Goal: Find contact information: Find contact information

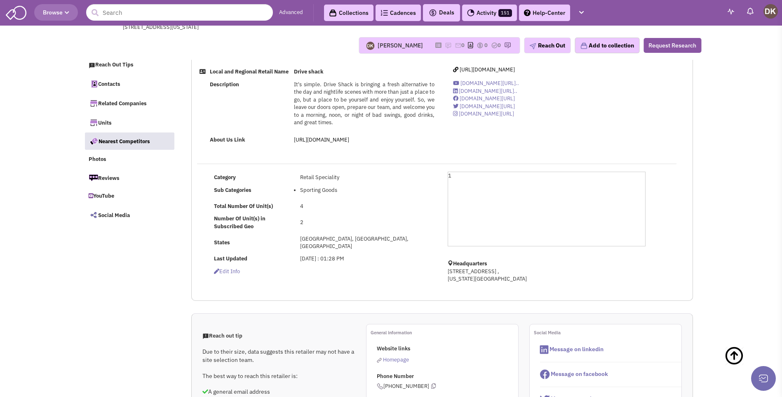
select select
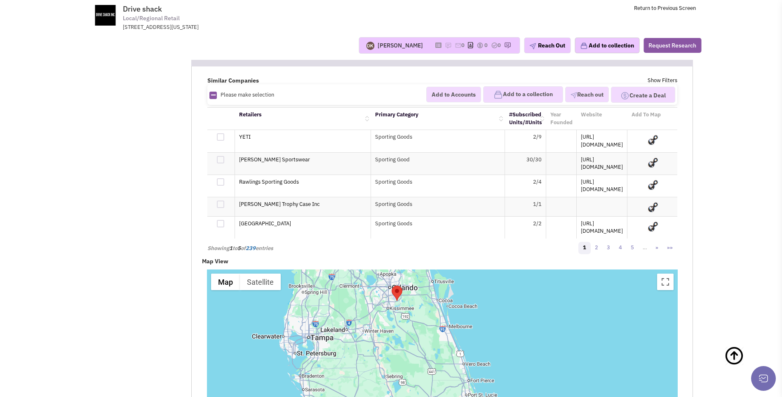
scroll to position [1325, 0]
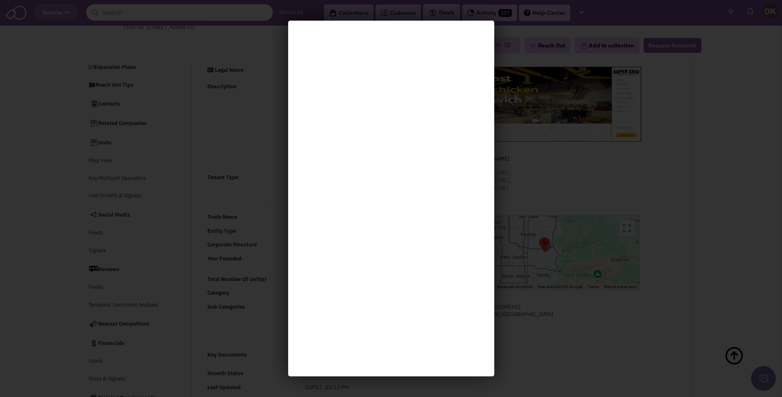
select select
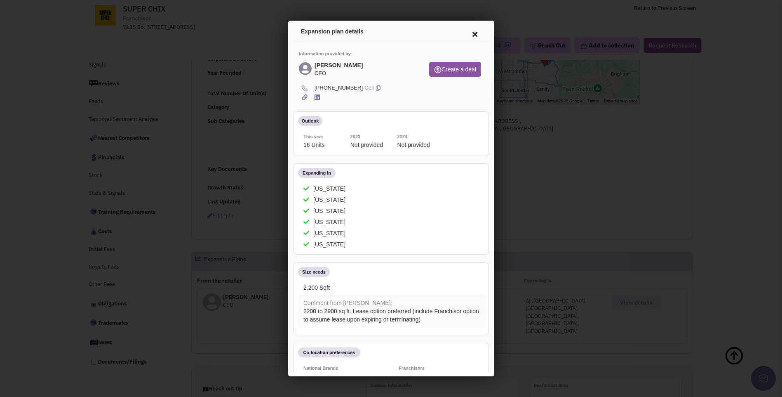
scroll to position [120, 0]
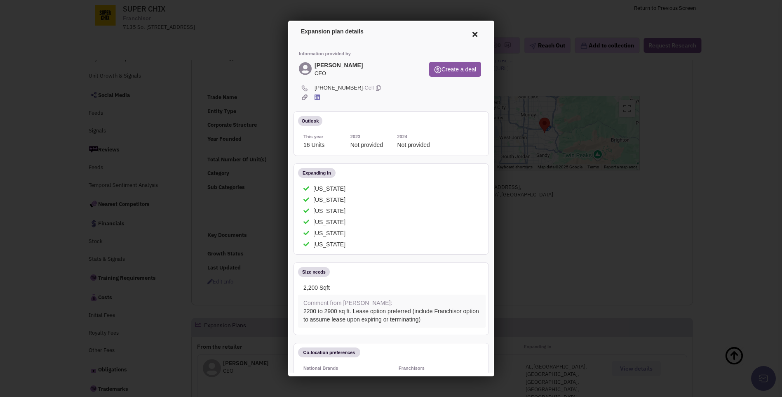
click at [468, 33] on icon at bounding box center [473, 33] width 17 height 20
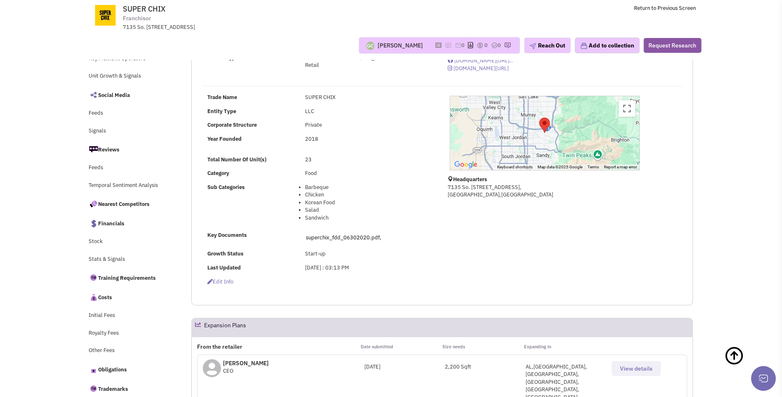
click at [396, 121] on div "Private" at bounding box center [368, 125] width 137 height 8
click at [546, 48] on button "Reach Out" at bounding box center [547, 46] width 47 height 16
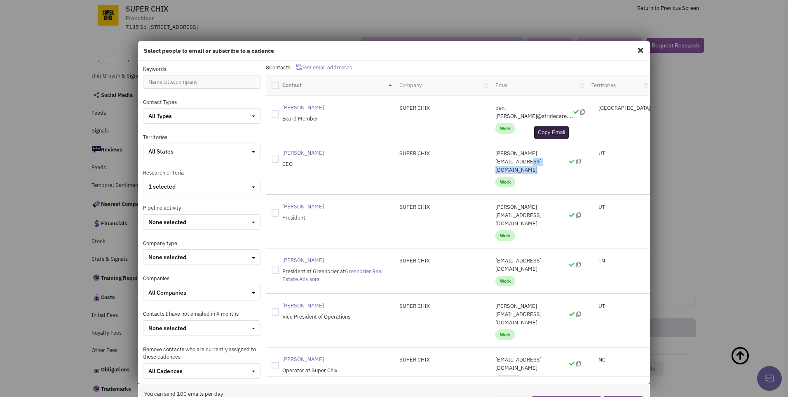
drag, startPoint x: 487, startPoint y: 145, endPoint x: 551, endPoint y: 145, distance: 64.3
click at [551, 149] on div "darryl@superchix.com Work" at bounding box center [538, 167] width 96 height 37
drag, startPoint x: 551, startPoint y: 145, endPoint x: 511, endPoint y: 145, distance: 40.8
copy p "darryl@superchix.com"
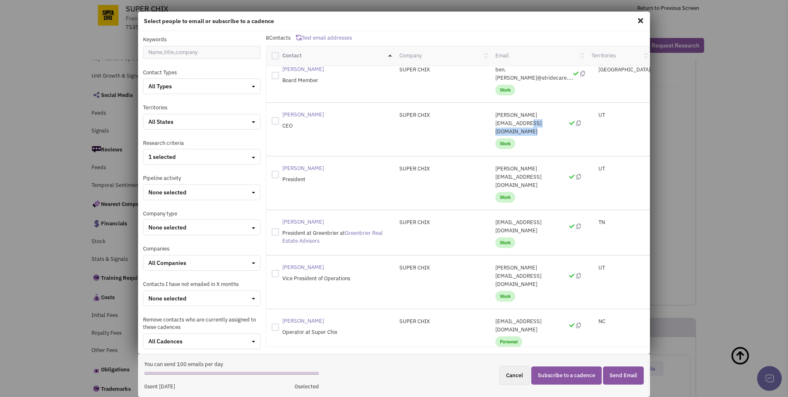
scroll to position [0, 0]
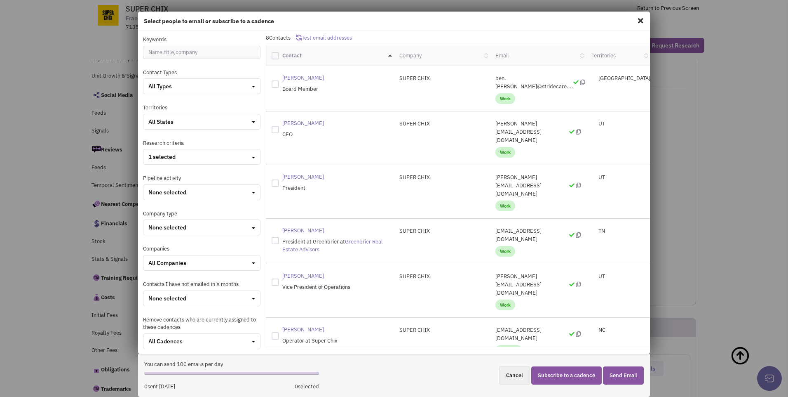
click at [635, 24] on span at bounding box center [640, 20] width 11 height 13
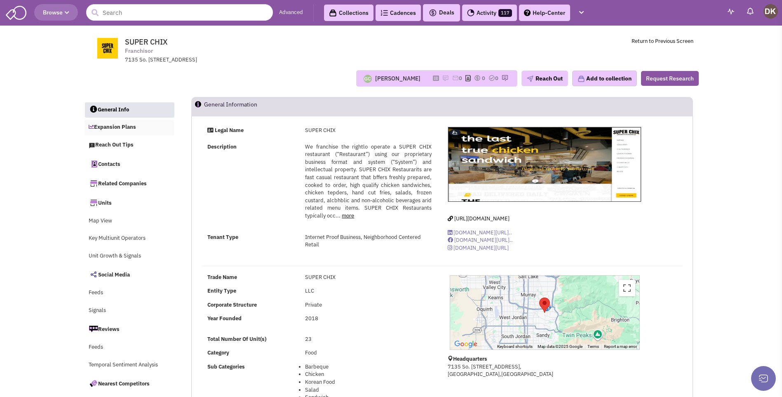
click at [122, 128] on link "Expansion Plans" at bounding box center [130, 128] width 90 height 16
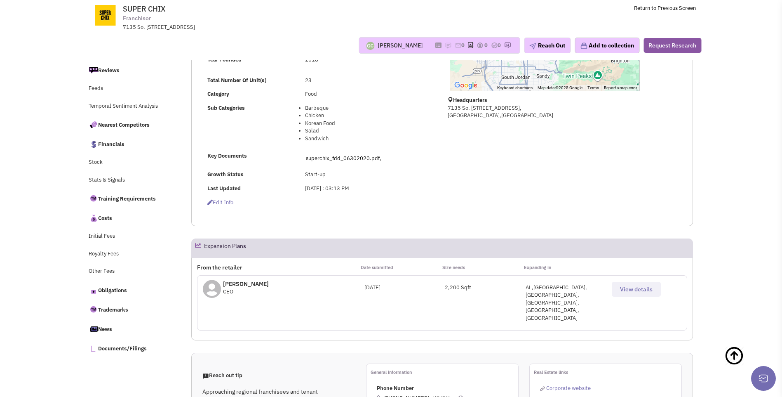
scroll to position [243, 0]
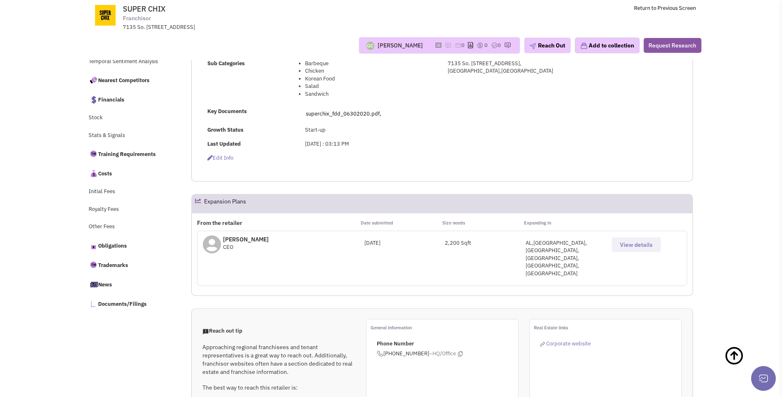
click at [630, 248] on span "View details" at bounding box center [636, 244] width 33 height 7
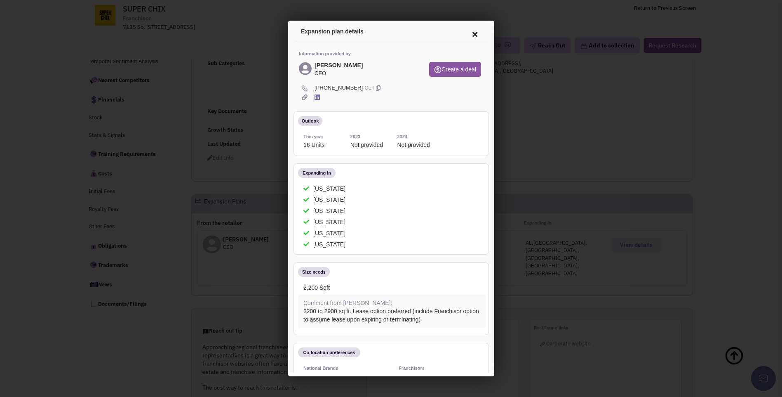
scroll to position [326, 0]
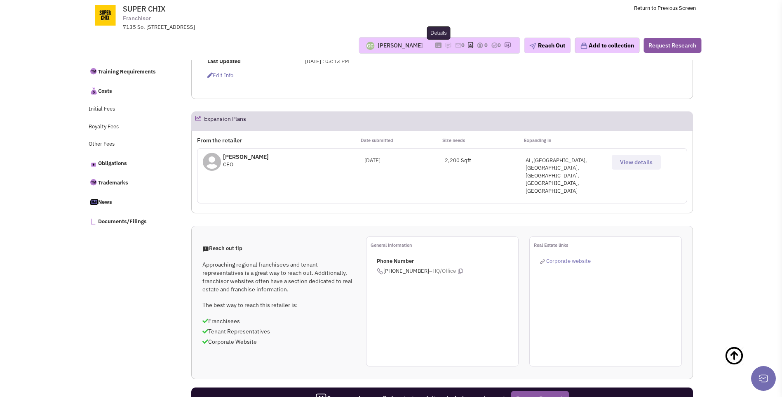
click at [435, 46] on icon at bounding box center [438, 45] width 6 height 5
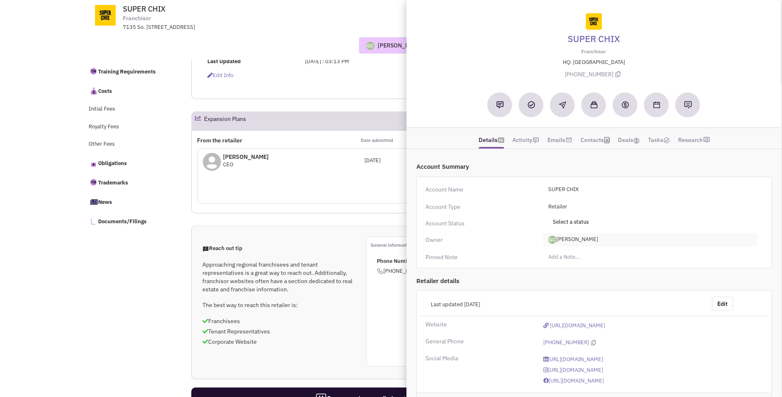
click at [571, 238] on span "[PERSON_NAME]" at bounding box center [651, 239] width 214 height 13
click at [571, 274] on link "[PERSON_NAME]" at bounding box center [576, 273] width 65 height 11
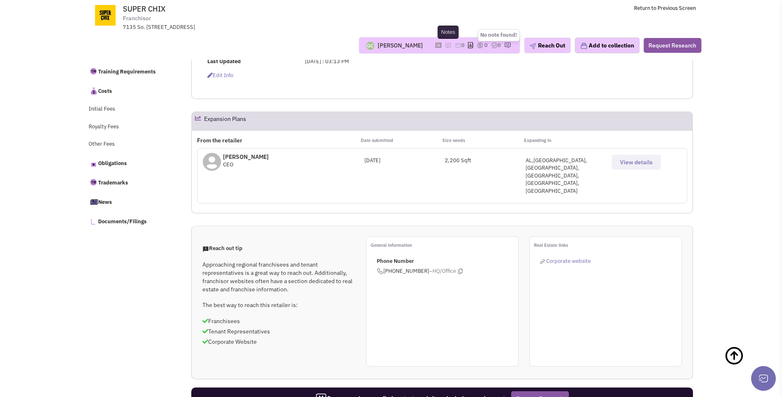
click at [445, 45] on img at bounding box center [448, 45] width 7 height 7
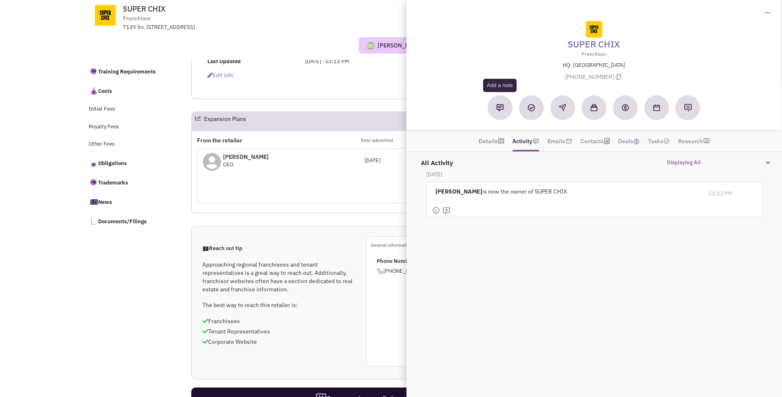
click at [498, 111] on button at bounding box center [500, 107] width 25 height 25
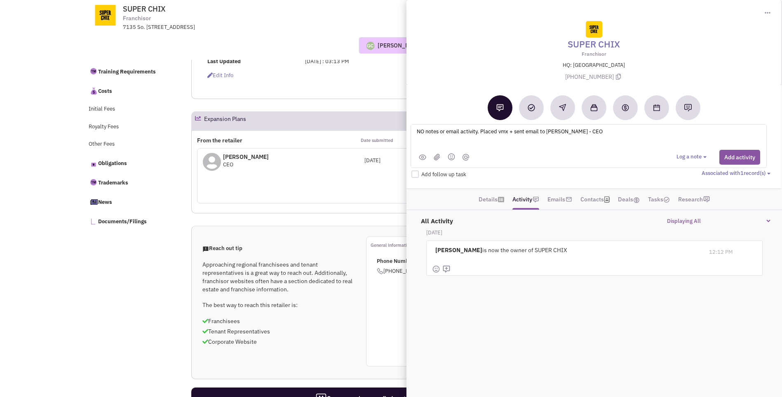
type textarea "NO notes or email activity. Placed vmx + sent email to Darryl Needer - CEO"
click at [277, 41] on div "Guillaume Chetail No note found! 0 0 0 Reach Out" at bounding box center [390, 45] width 631 height 16
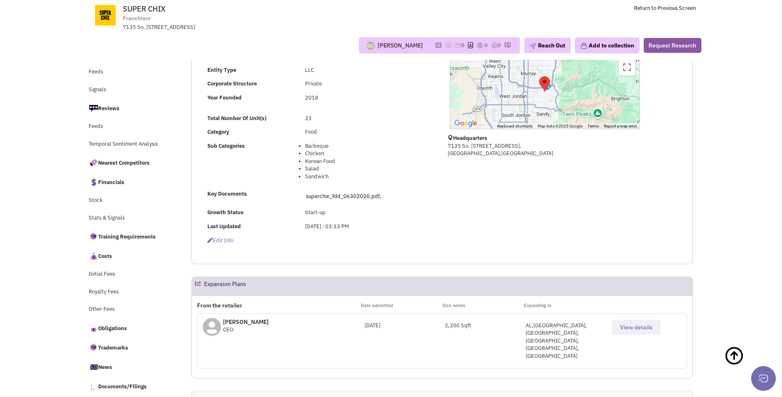
scroll to position [0, 0]
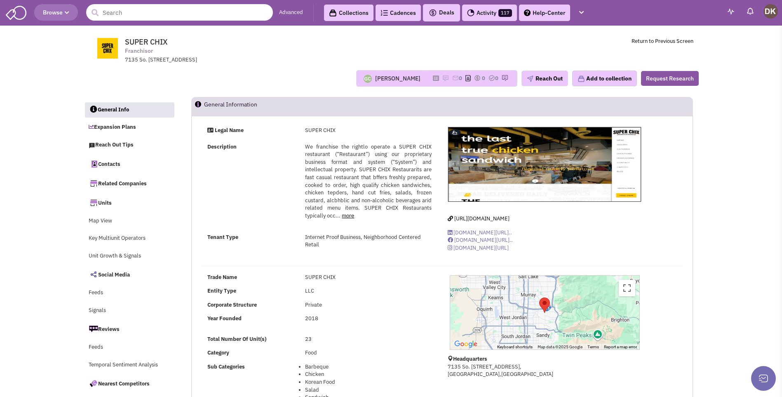
click at [132, 14] on input "text" at bounding box center [179, 12] width 187 height 16
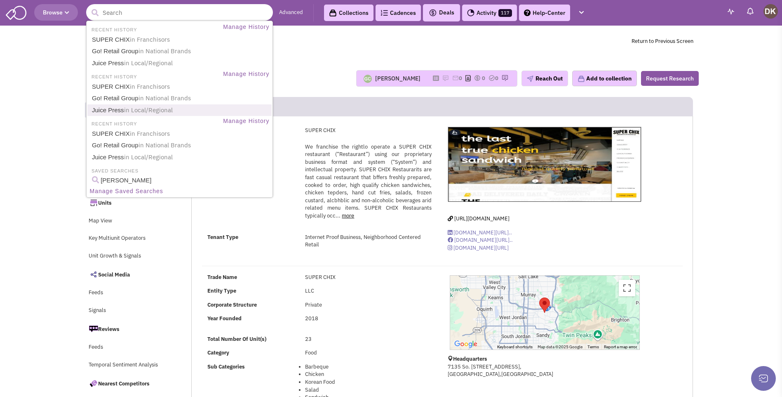
click at [129, 111] on span "in Local/Regional" at bounding box center [148, 110] width 49 height 8
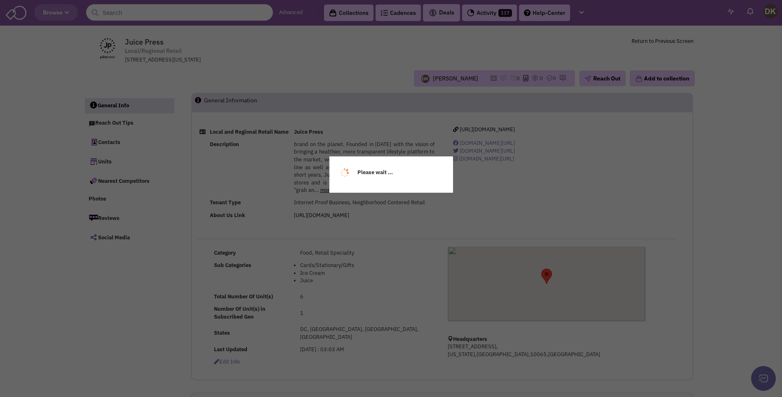
select select
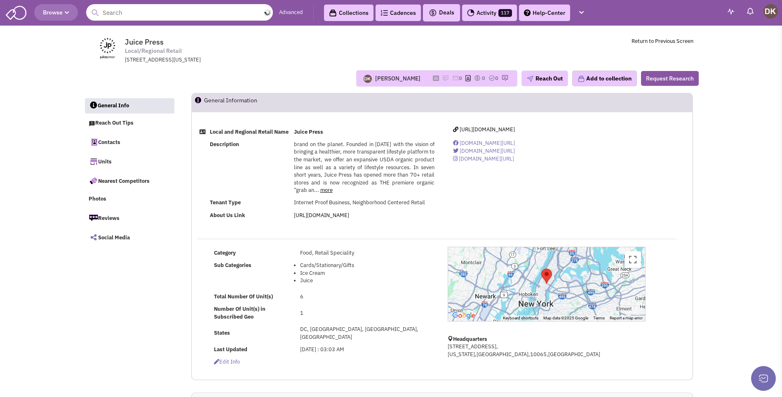
click at [150, 13] on input "text" at bounding box center [179, 12] width 187 height 16
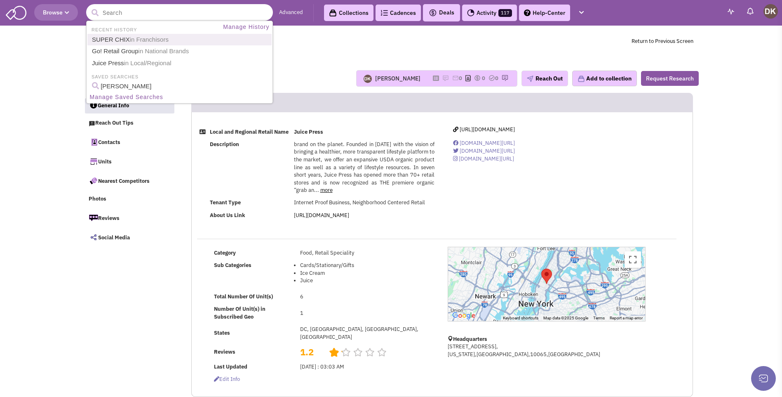
click at [120, 40] on link "SUPER CHIX in Franchisors" at bounding box center [180, 39] width 182 height 11
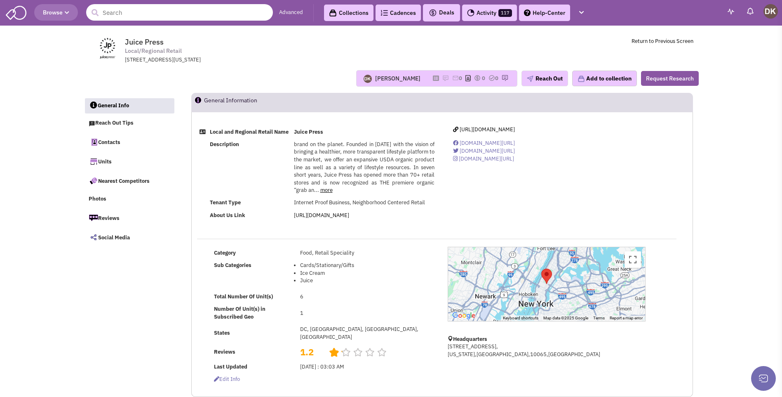
select select
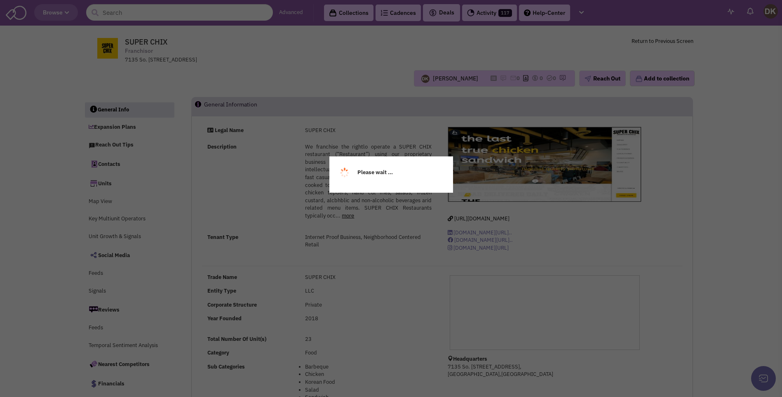
select select
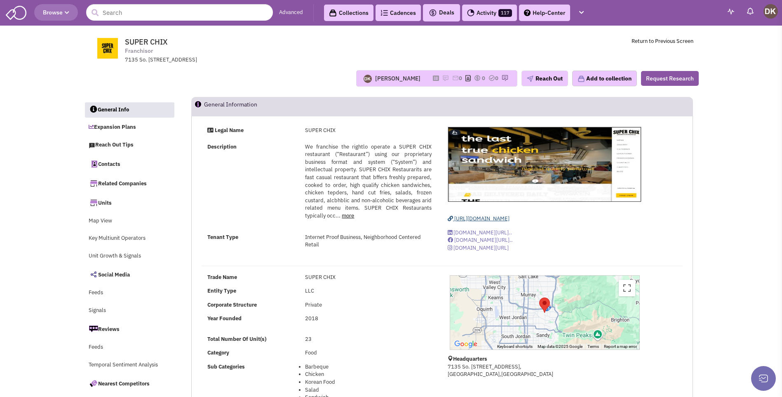
click at [479, 219] on span "https://www.superchix.com/" at bounding box center [481, 218] width 55 height 7
